Goal: Task Accomplishment & Management: Manage account settings

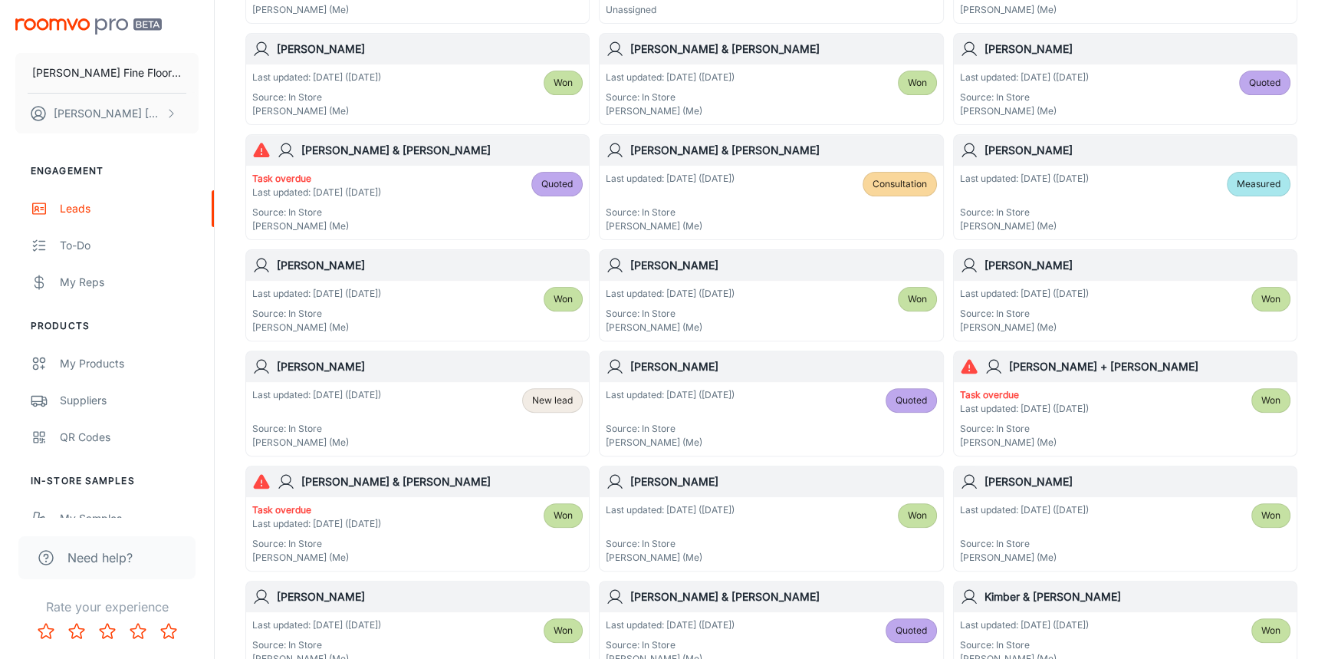
scroll to position [627, 0]
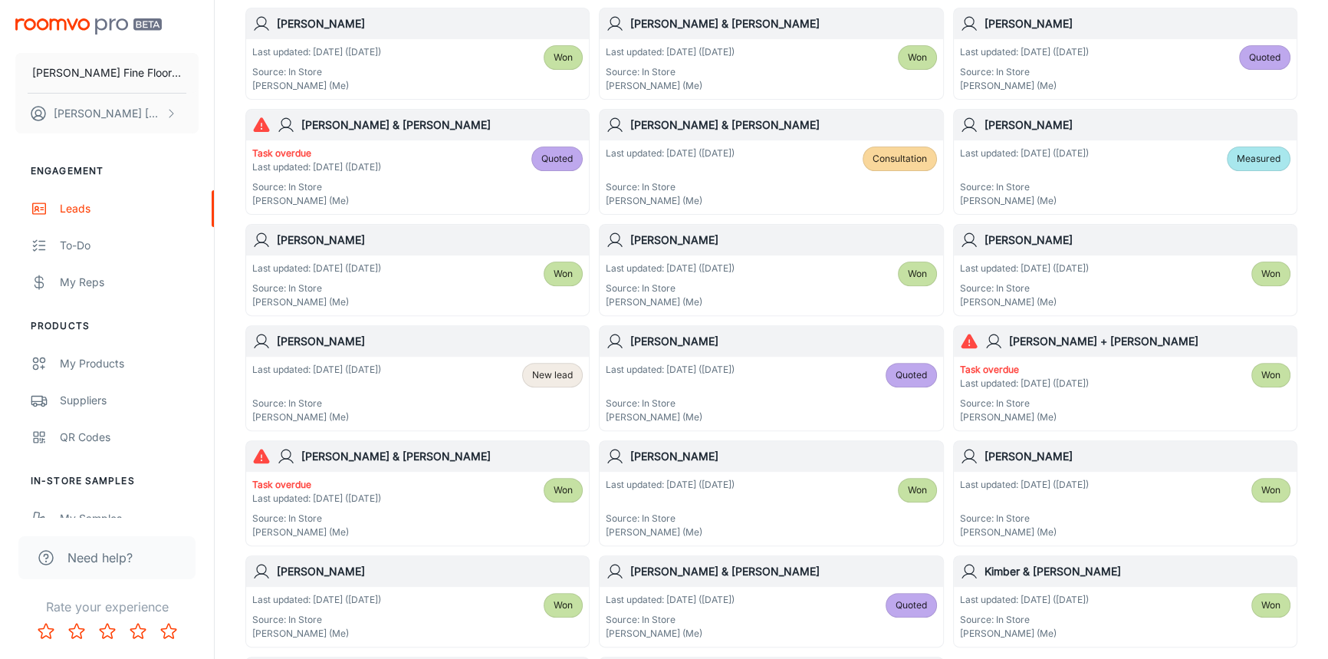
click at [1083, 460] on h6 "[PERSON_NAME]" at bounding box center [1138, 456] width 306 height 17
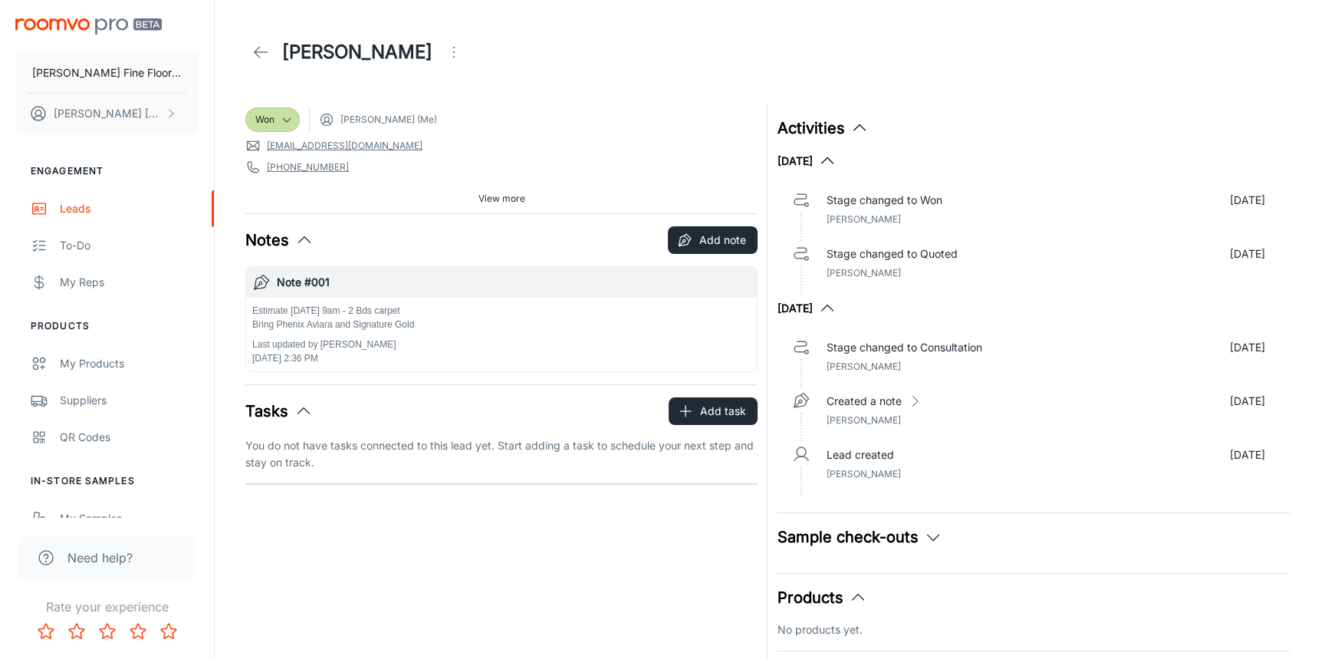
click at [258, 52] on line at bounding box center [261, 52] width 13 height 0
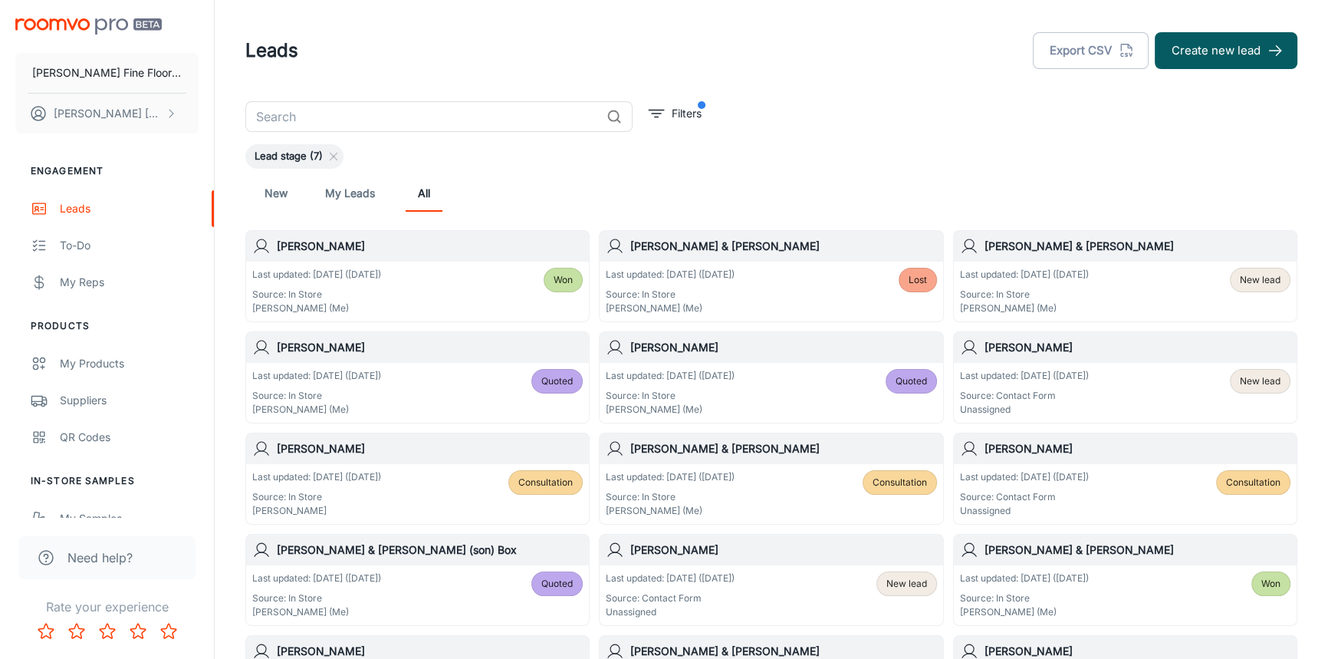
click at [1117, 561] on div "[PERSON_NAME] & [PERSON_NAME]" at bounding box center [1125, 550] width 343 height 31
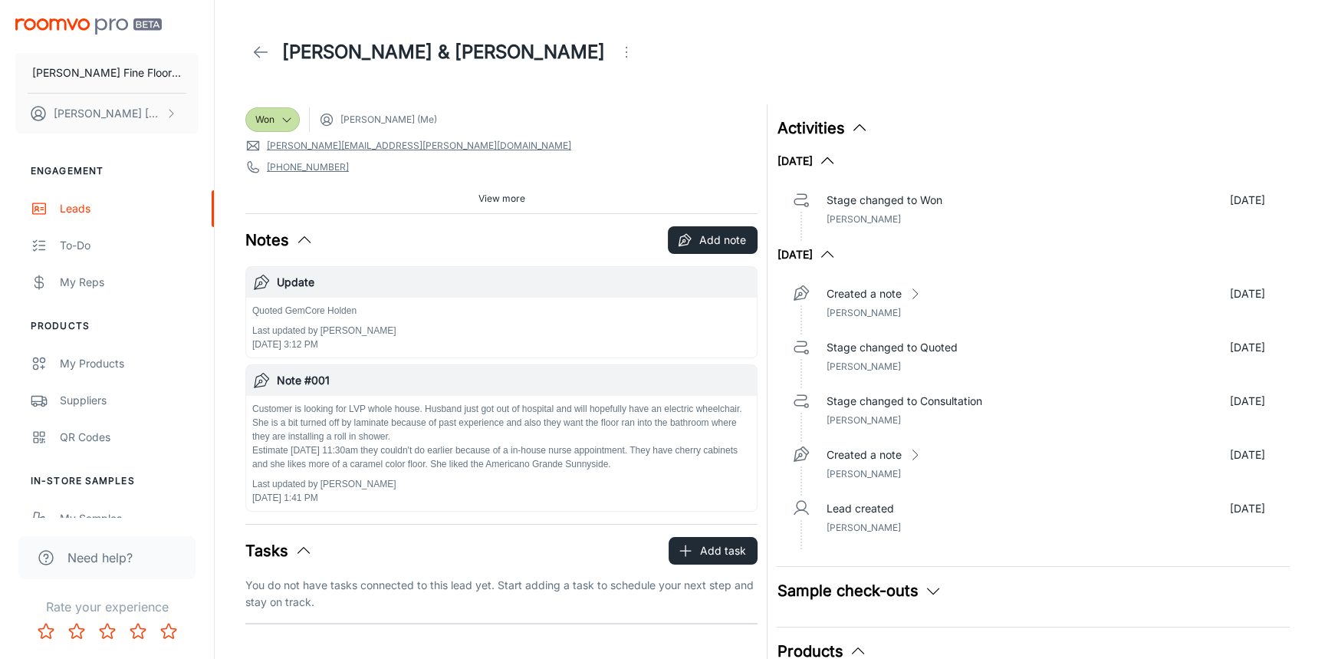
click at [255, 54] on icon at bounding box center [261, 52] width 18 height 18
